Goal: Find specific page/section: Find specific page/section

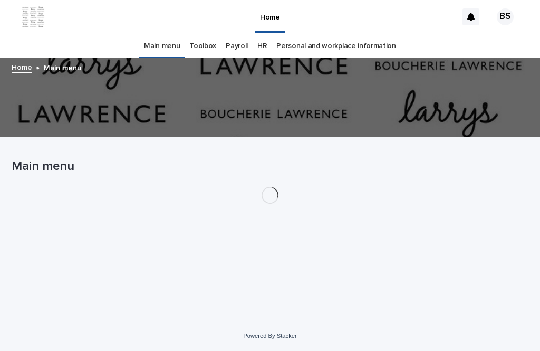
scroll to position [34, 0]
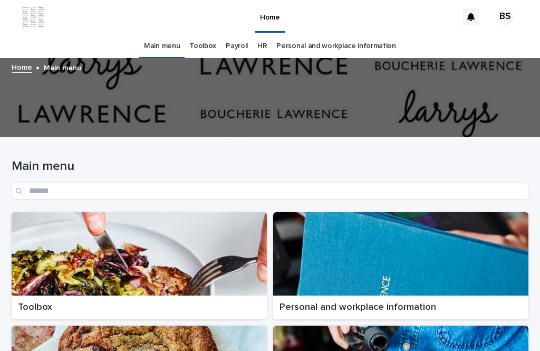
click at [167, 227] on div at bounding box center [139, 253] width 255 height 83
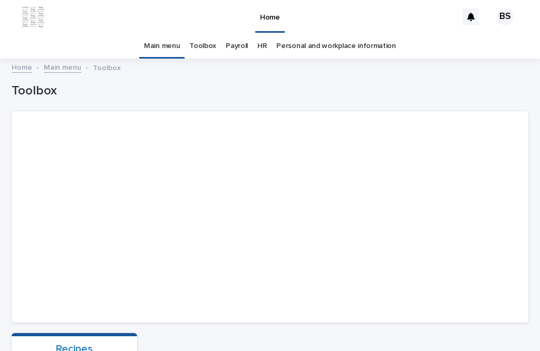
scroll to position [227, 0]
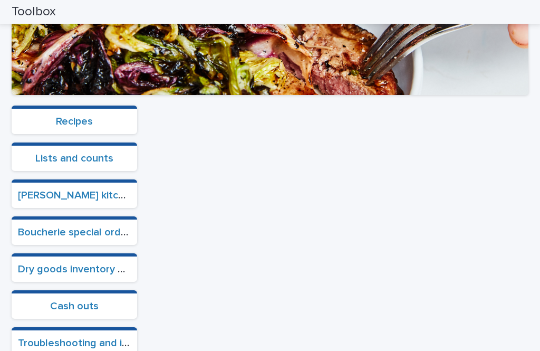
click at [95, 216] on section "Boucherie special orders" at bounding box center [75, 230] width 126 height 28
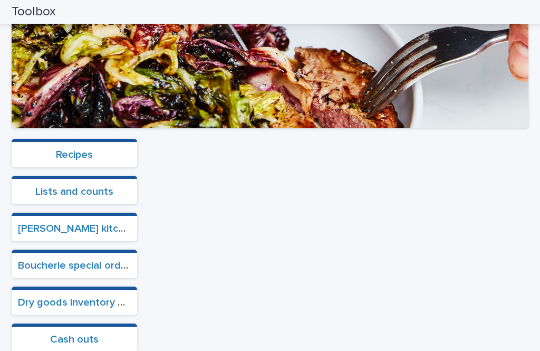
scroll to position [180, 0]
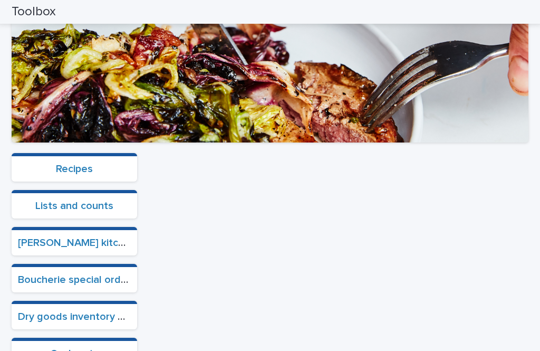
click at [65, 274] on link "Boucherie special orders" at bounding box center [77, 279] width 118 height 11
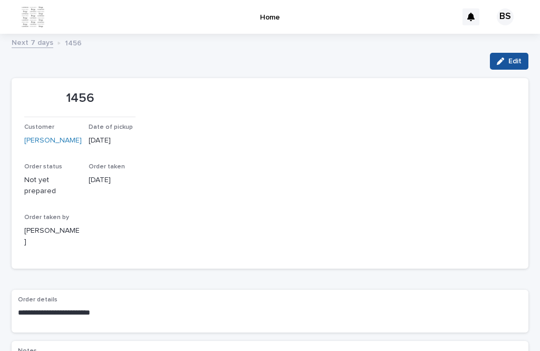
scroll to position [1, 0]
click at [24, 35] on link "Next 7 days" at bounding box center [33, 41] width 42 height 12
